Goal: Transaction & Acquisition: Purchase product/service

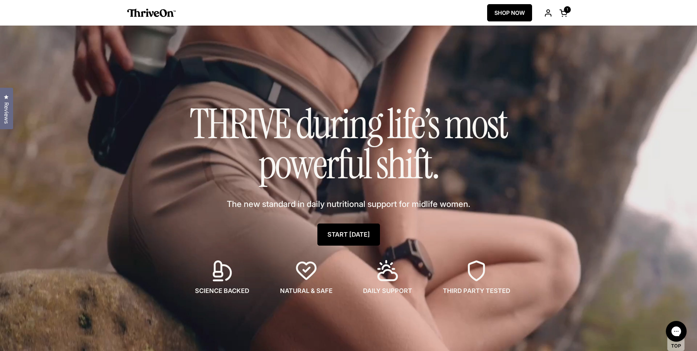
click at [348, 243] on link "START [DATE]" at bounding box center [348, 235] width 63 height 22
